Goal: Task Accomplishment & Management: Complete application form

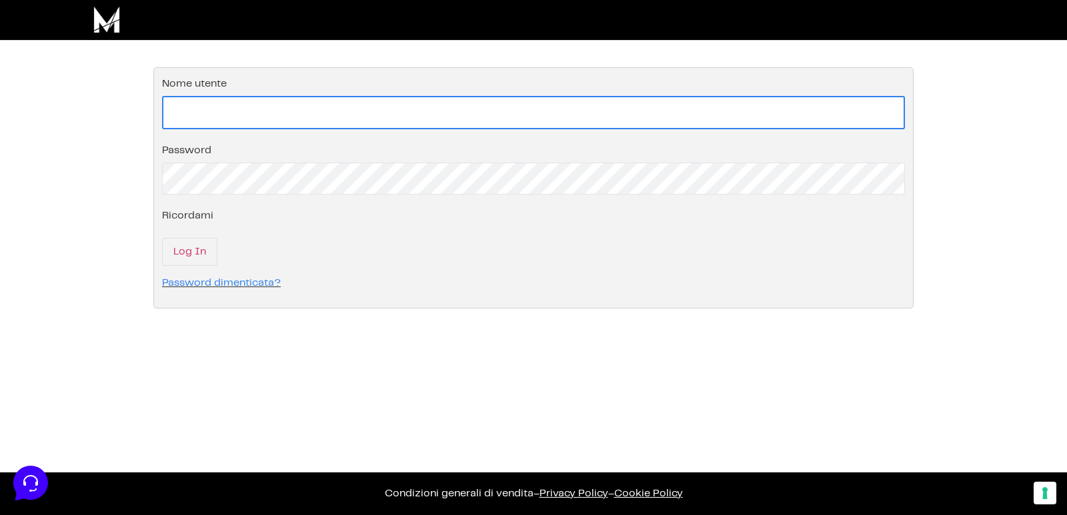
click at [246, 111] on input "Nome utente" at bounding box center [533, 112] width 743 height 33
type input "[EMAIL_ADDRESS][DOMAIN_NAME]"
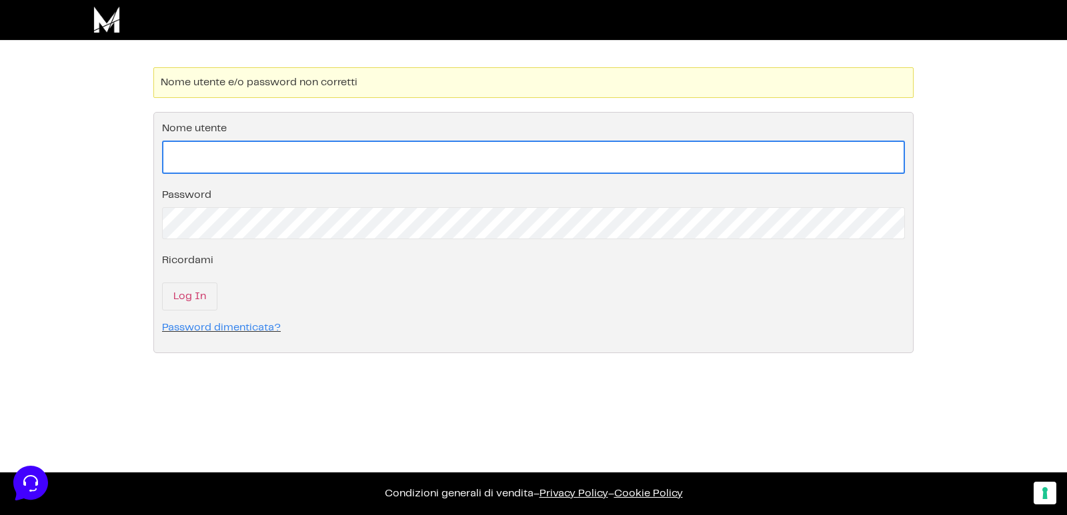
click at [230, 153] on input "Nome utente" at bounding box center [533, 157] width 743 height 33
type input "[EMAIL_ADDRESS][DOMAIN_NAME]"
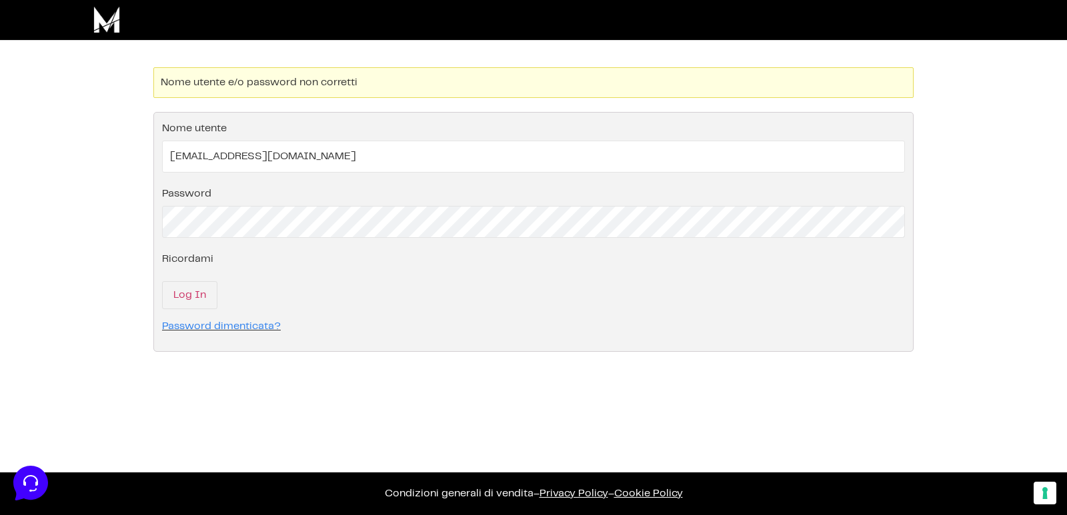
click at [245, 235] on fieldset "Effettua il login nel tuo account Nome utente [EMAIL_ADDRESS][DOMAIN_NAME] Pass…" at bounding box center [533, 232] width 760 height 240
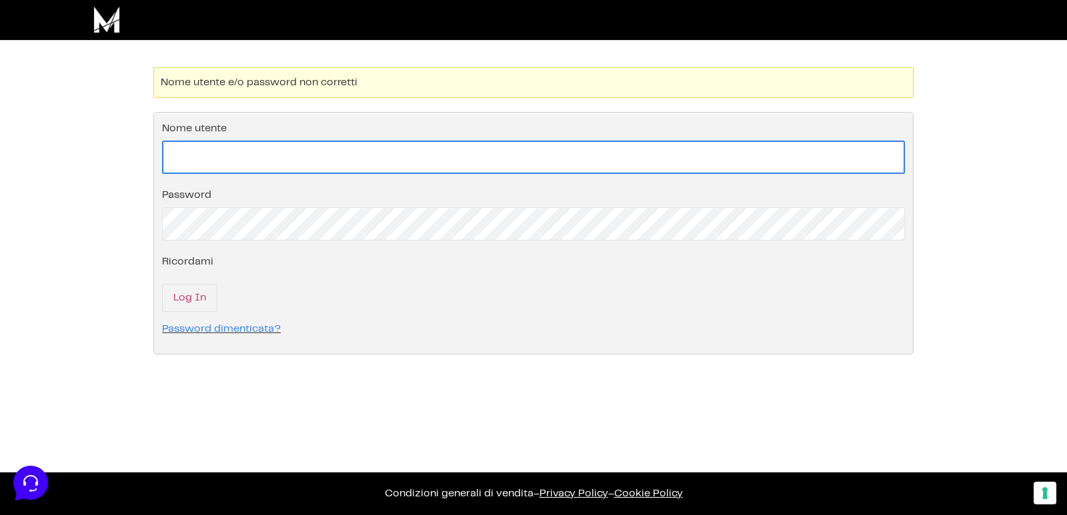
click at [213, 162] on input "Nome utente" at bounding box center [533, 157] width 743 height 33
type input "[EMAIL_ADDRESS][DOMAIN_NAME]"
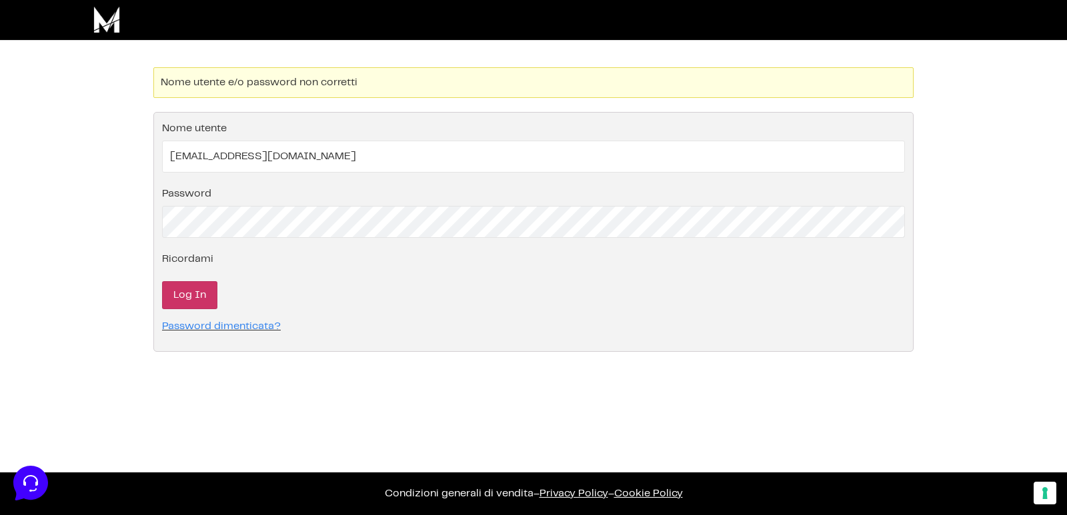
click at [175, 298] on input "Log In" at bounding box center [189, 295] width 55 height 28
